Goal: Transaction & Acquisition: Purchase product/service

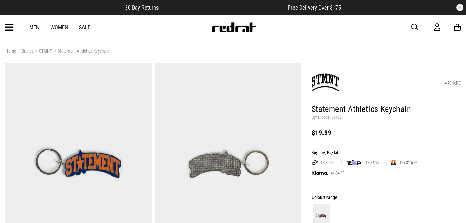
click at [9, 26] on icon at bounding box center [9, 27] width 9 height 11
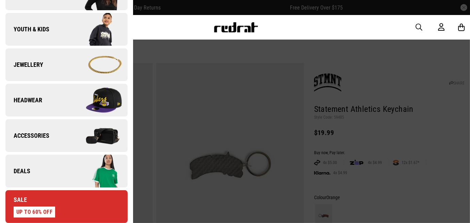
scroll to position [167, 0]
click at [74, 164] on img at bounding box center [96, 171] width 61 height 34
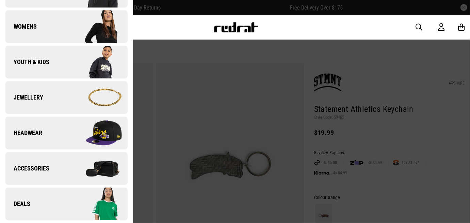
scroll to position [0, 0]
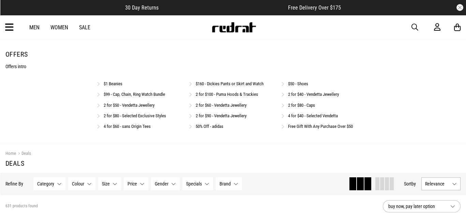
drag, startPoint x: 0, startPoint y: 0, endPoint x: 299, endPoint y: 83, distance: 310.8
click at [299, 83] on link "$50 - Shoes" at bounding box center [298, 83] width 20 height 5
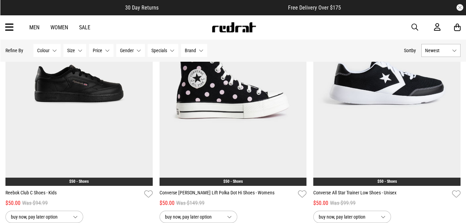
scroll to position [134, 0]
